Goal: Task Accomplishment & Management: Use online tool/utility

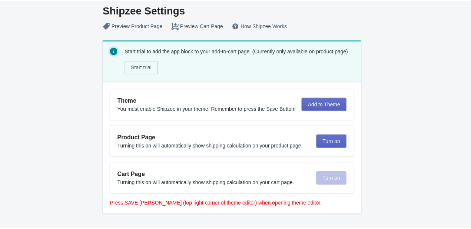
scroll to position [15, 0]
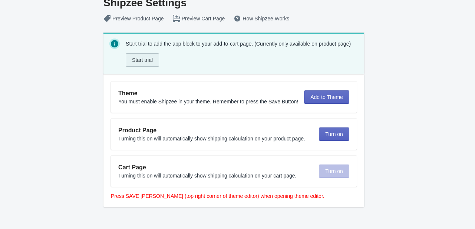
click at [153, 63] on span "Start trial" at bounding box center [142, 60] width 21 height 6
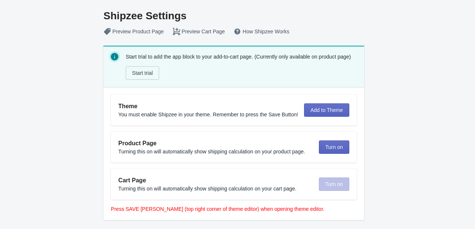
scroll to position [15, 0]
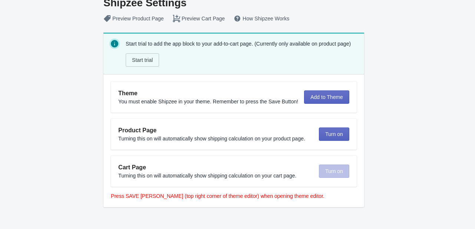
click at [321, 89] on div "Theme You must enable Shipzee in your theme. Remember to press the Save Button!…" at bounding box center [230, 94] width 237 height 22
click at [322, 99] on span "Add to Theme" at bounding box center [326, 97] width 33 height 6
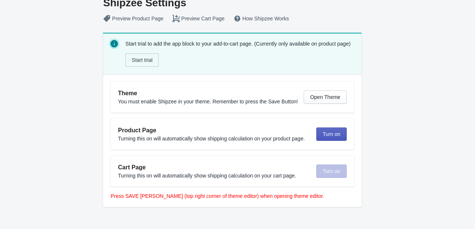
click at [336, 134] on span "Turn on" at bounding box center [332, 134] width 18 height 6
click at [192, 24] on button "Preview Cart Page" at bounding box center [198, 18] width 61 height 13
